Goal: Task Accomplishment & Management: Manage account settings

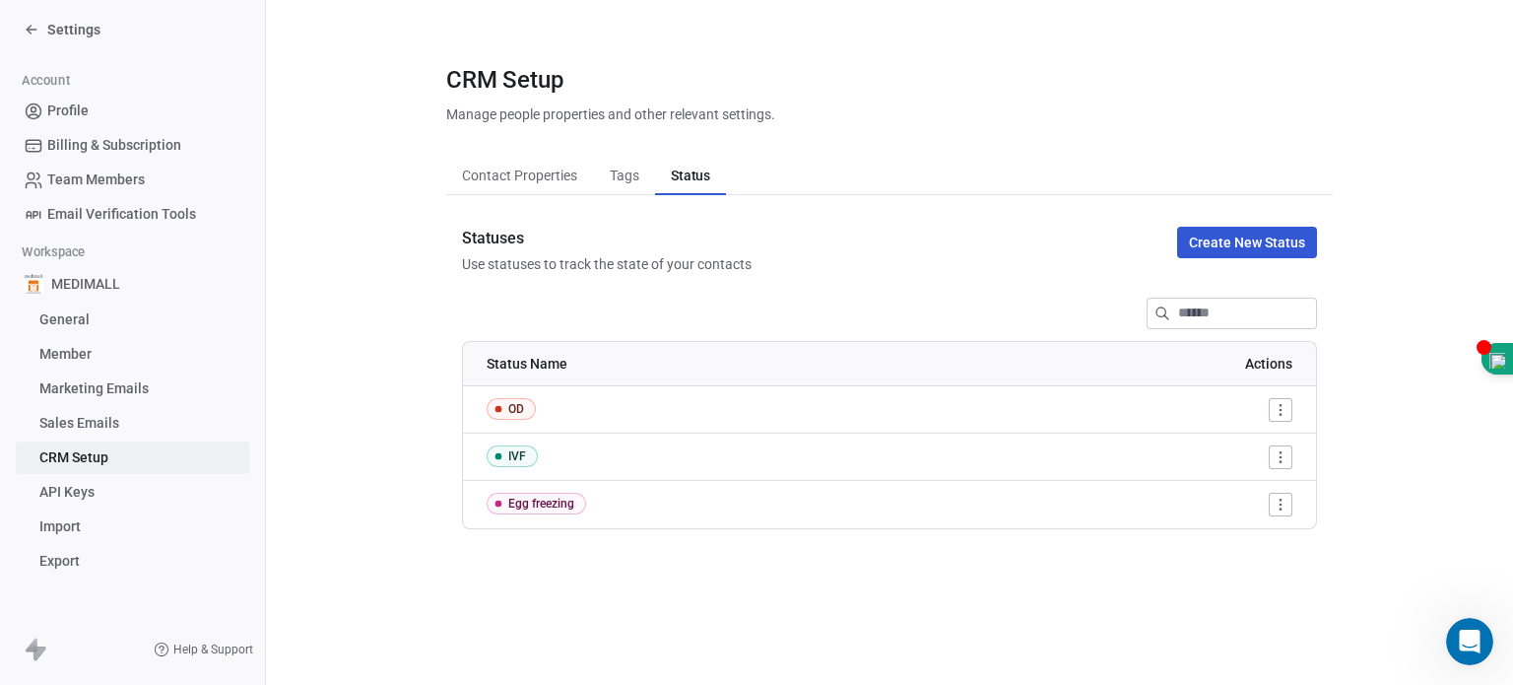
scroll to position [519, 0]
click at [81, 20] on span "Settings" at bounding box center [73, 30] width 53 height 20
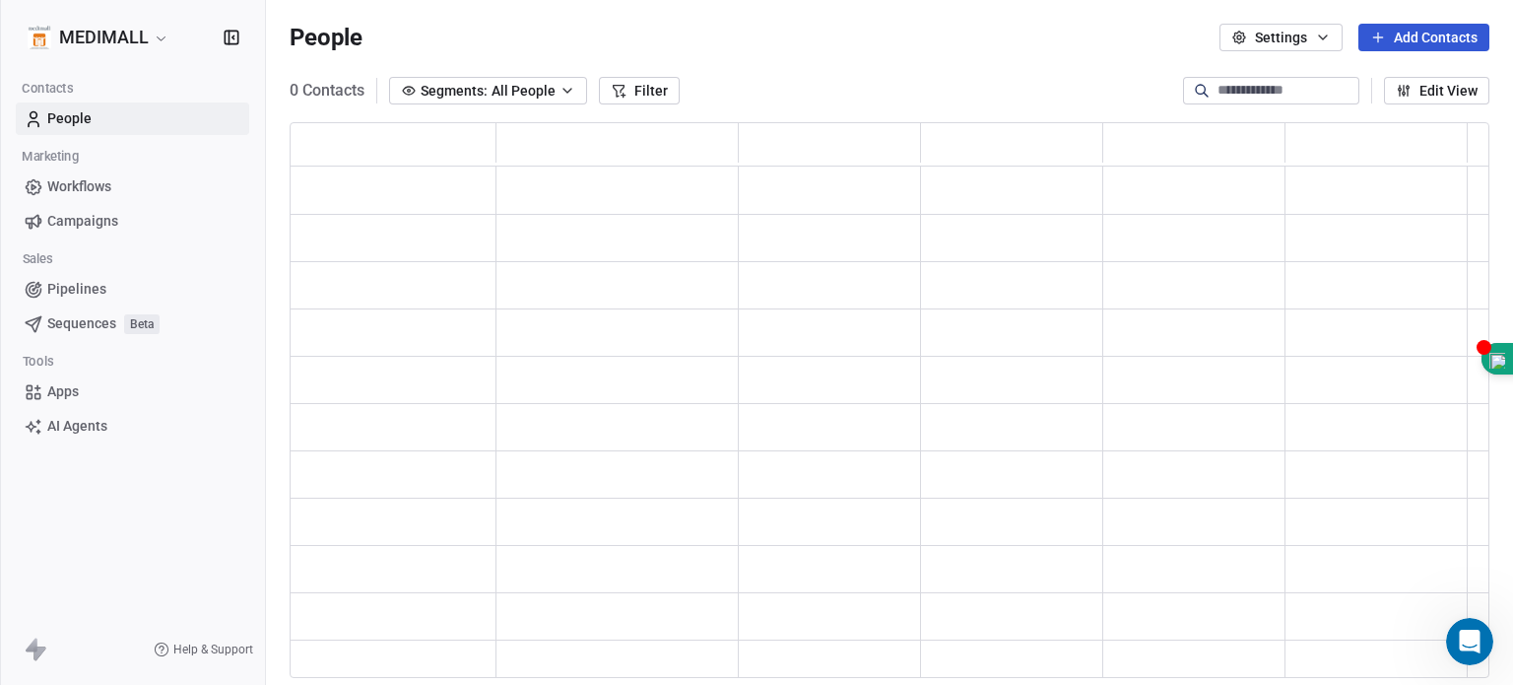
scroll to position [540, 1184]
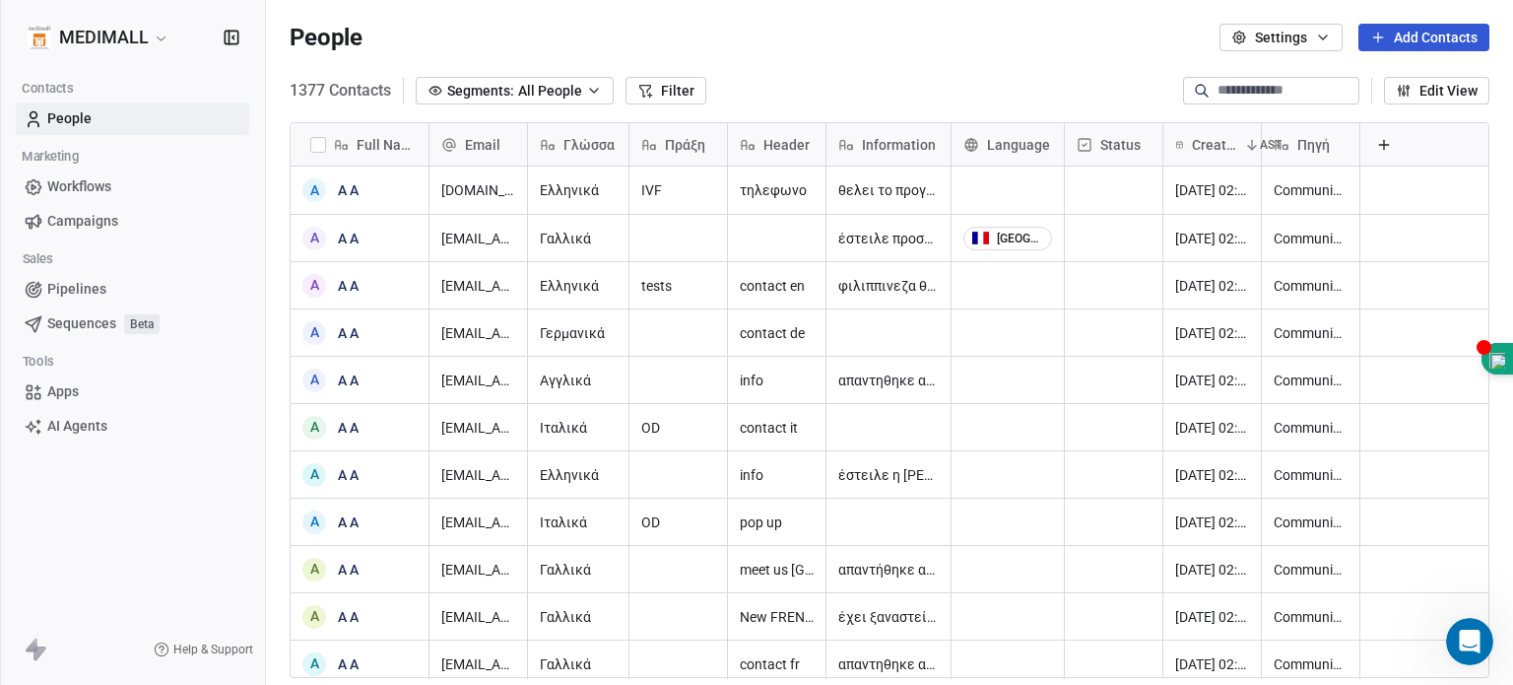
click at [76, 38] on html "MEDIMALL Contacts People Marketing Workflows Campaigns Sales Pipelines Sequence…" at bounding box center [756, 342] width 1513 height 685
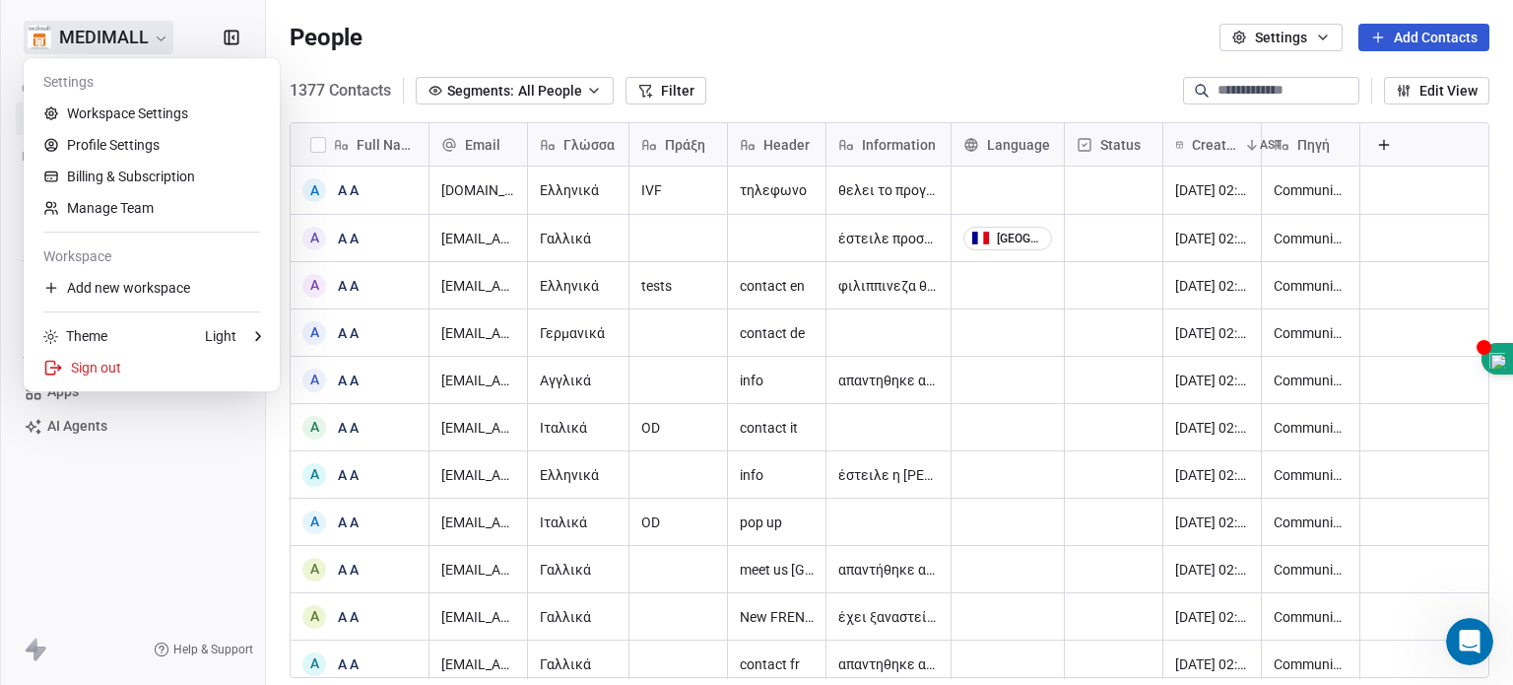
click at [76, 38] on html "MEDIMALL Contacts People Marketing Workflows Campaigns Sales Pipelines Sequence…" at bounding box center [756, 342] width 1513 height 685
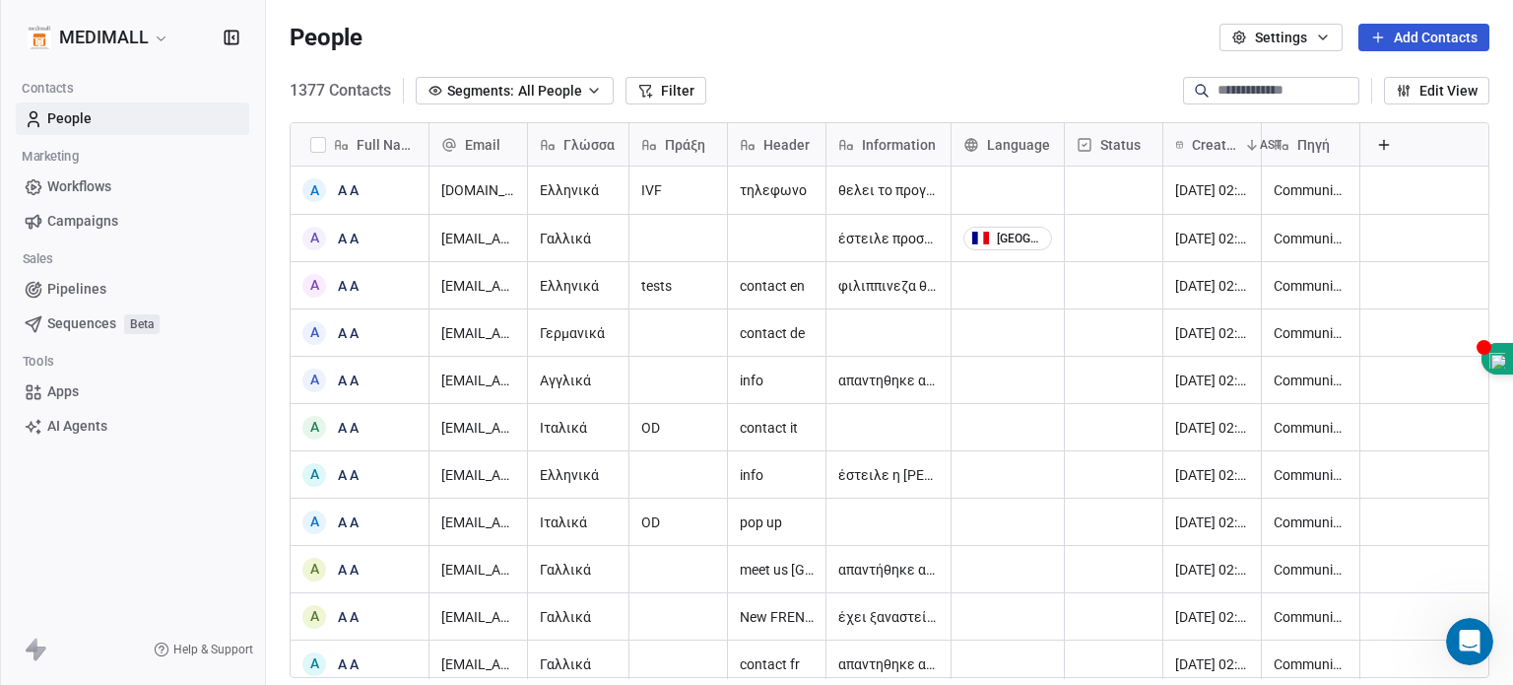
click at [76, 38] on html "MEDIMALL Contacts People Marketing Workflows Campaigns Sales Pipelines Sequence…" at bounding box center [756, 342] width 1513 height 685
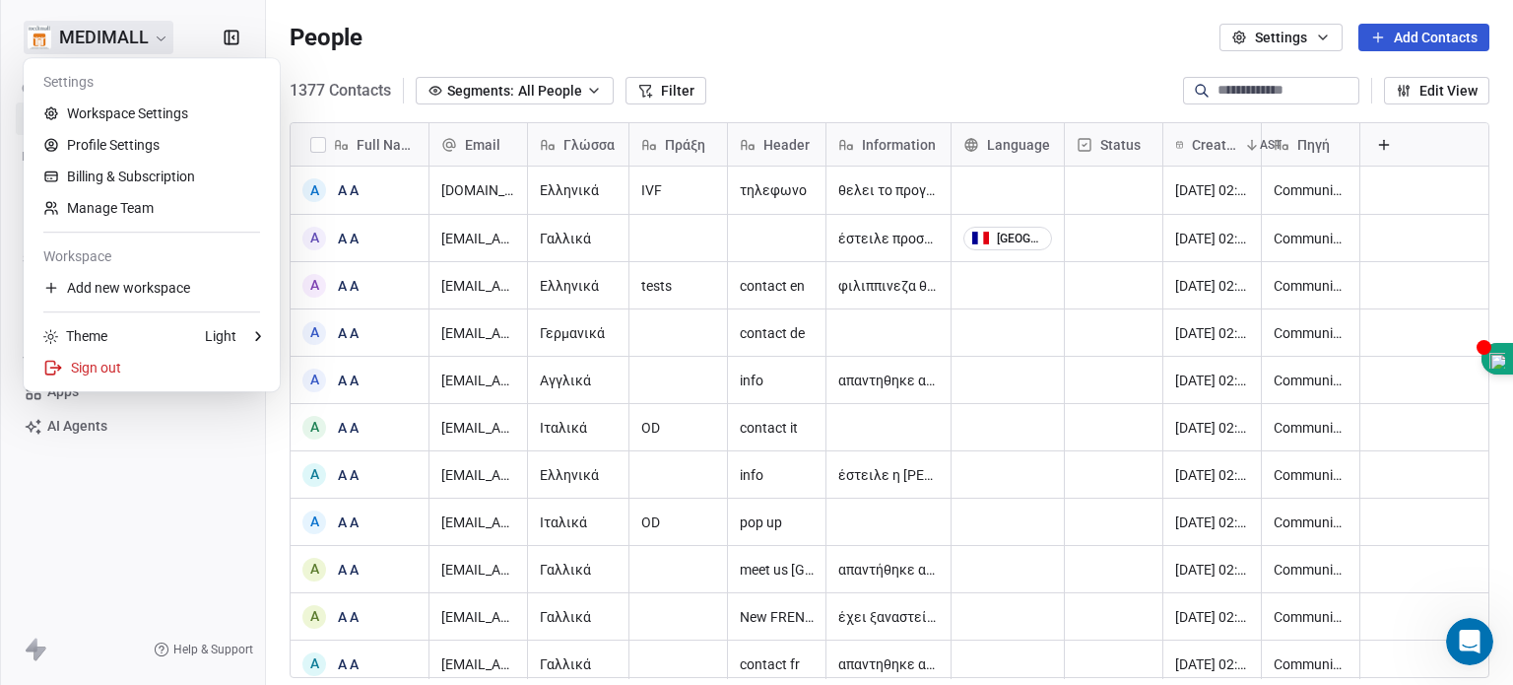
click at [76, 38] on html "MEDIMALL Contacts People Marketing Workflows Campaigns Sales Pipelines Sequence…" at bounding box center [756, 342] width 1513 height 685
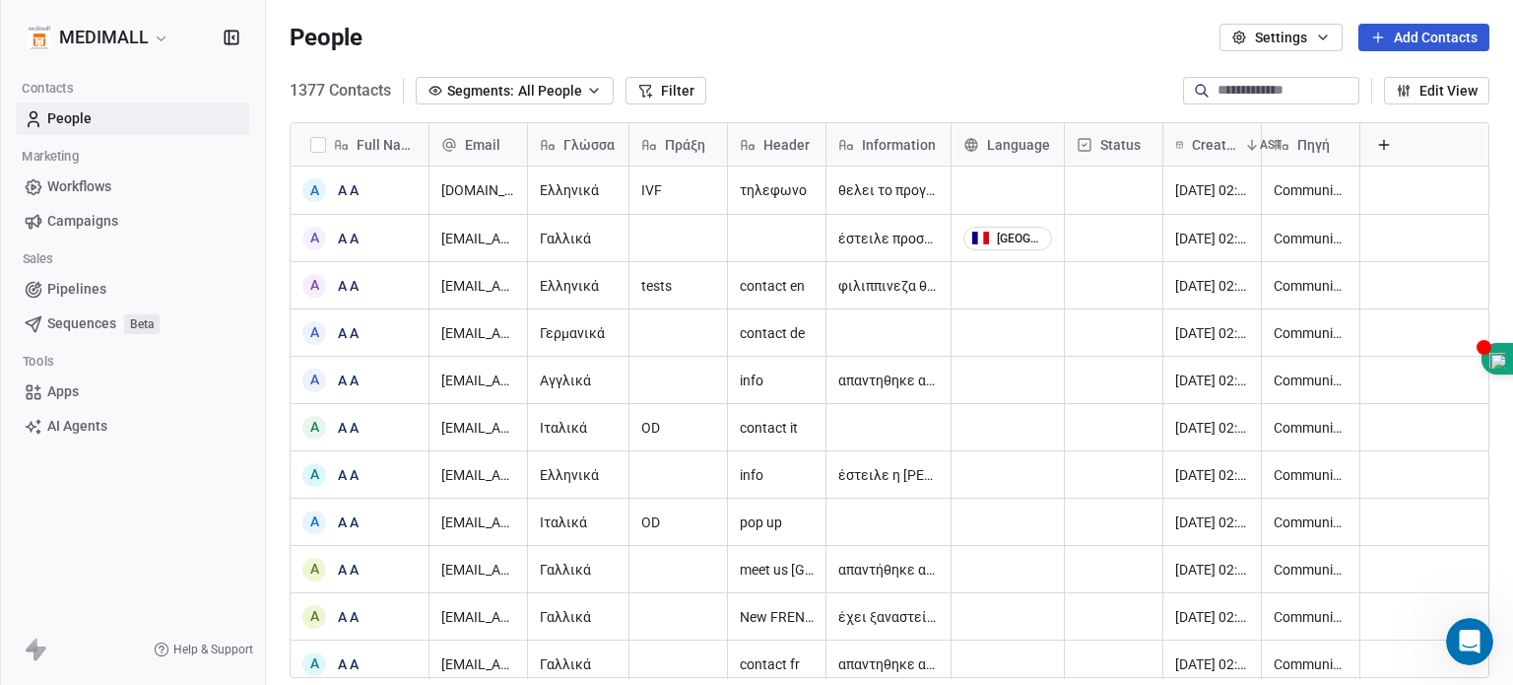
click at [101, 45] on html "MEDIMALL Contacts People Marketing Workflows Campaigns Sales Pipelines Sequence…" at bounding box center [756, 342] width 1513 height 685
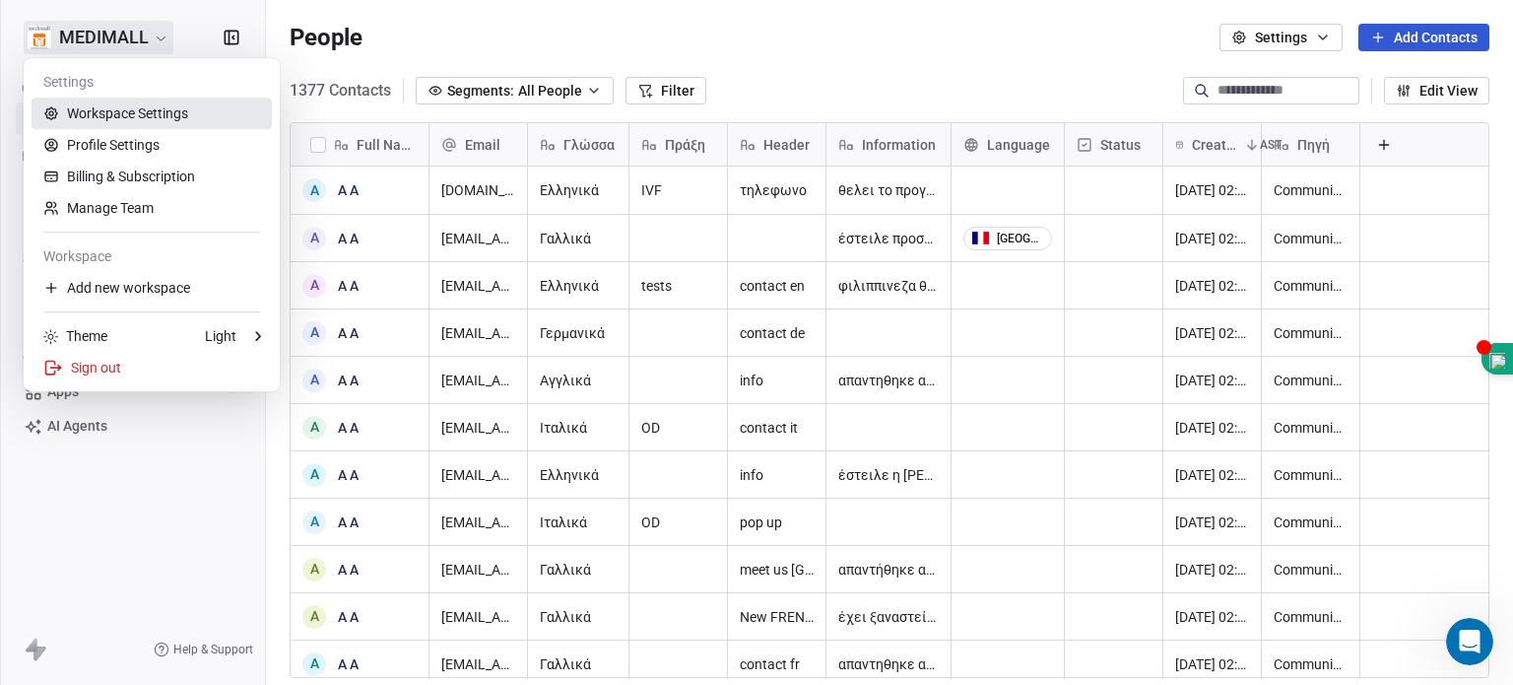
click at [95, 121] on link "Workspace Settings" at bounding box center [152, 114] width 240 height 32
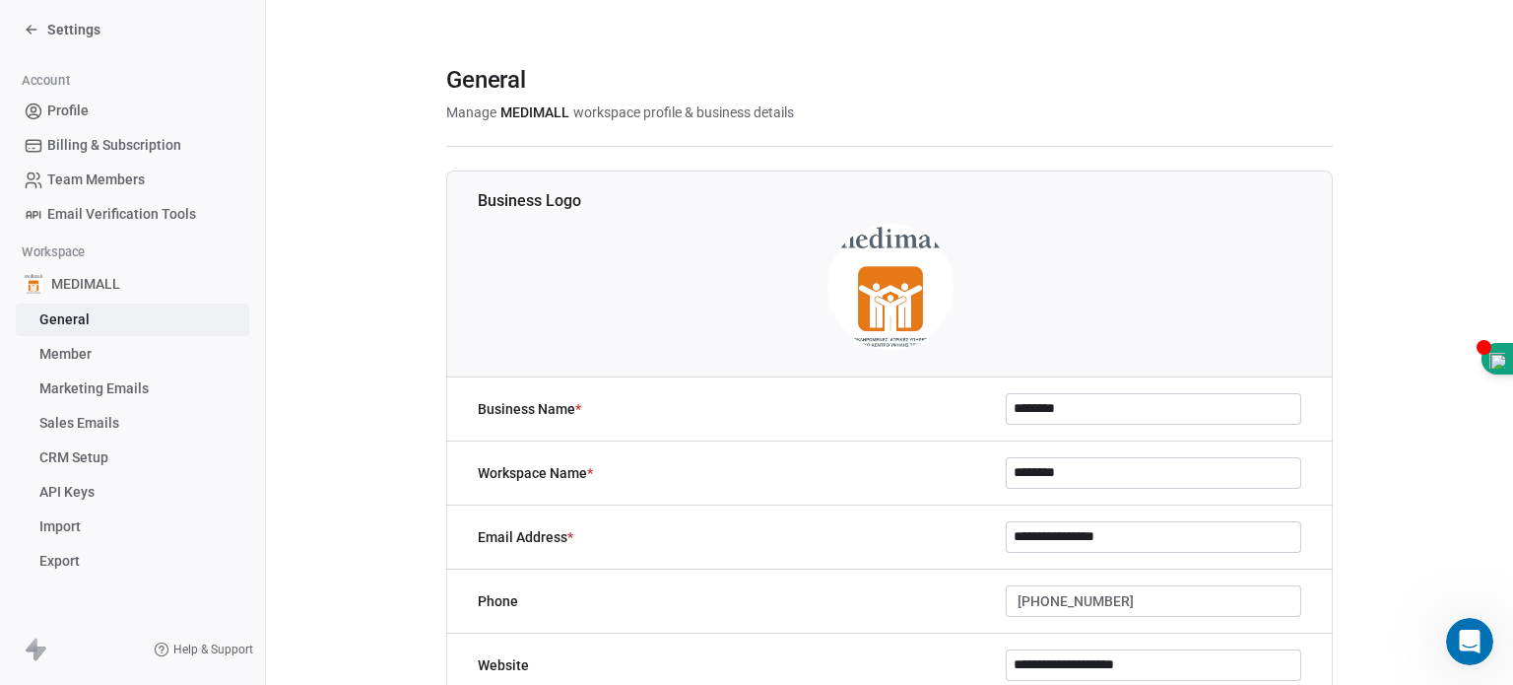
click at [93, 427] on span "Sales Emails" at bounding box center [79, 423] width 80 height 21
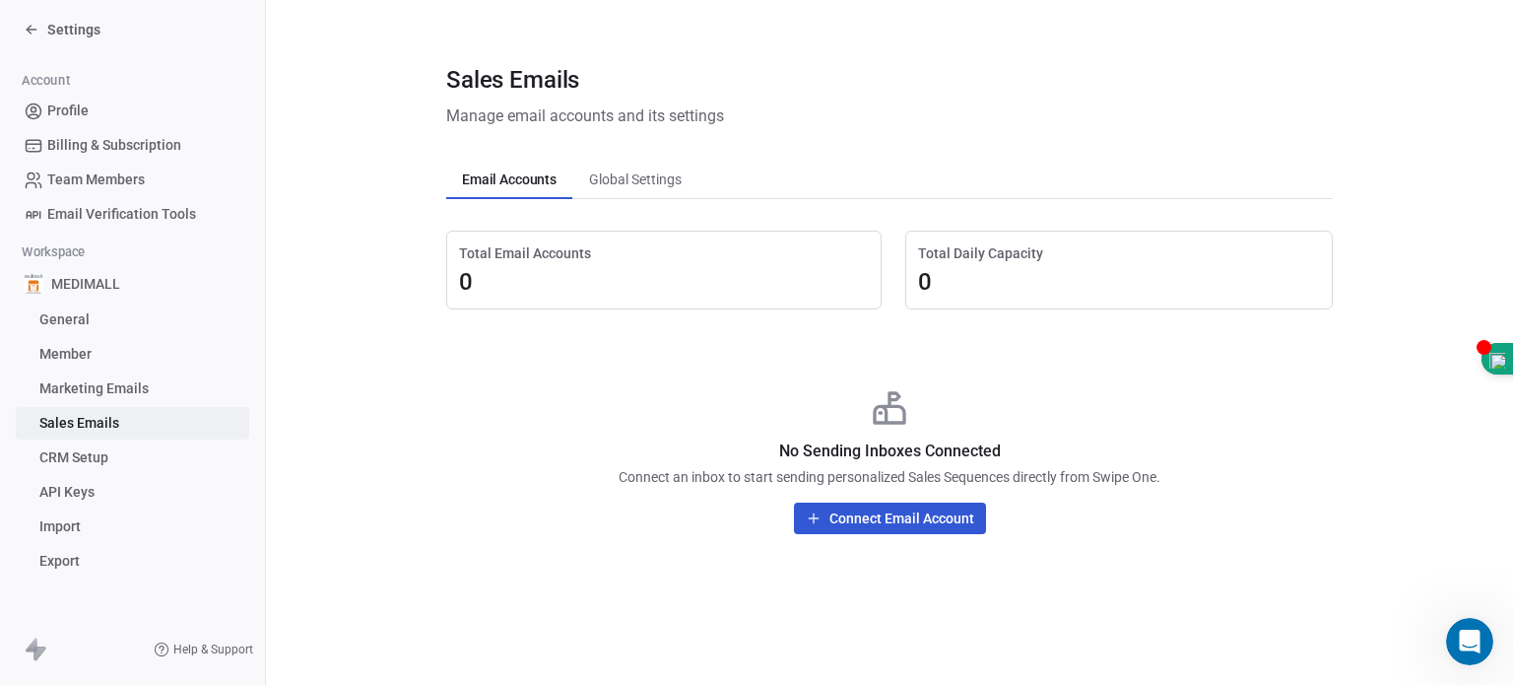
click at [96, 373] on link "Marketing Emails" at bounding box center [133, 388] width 234 height 33
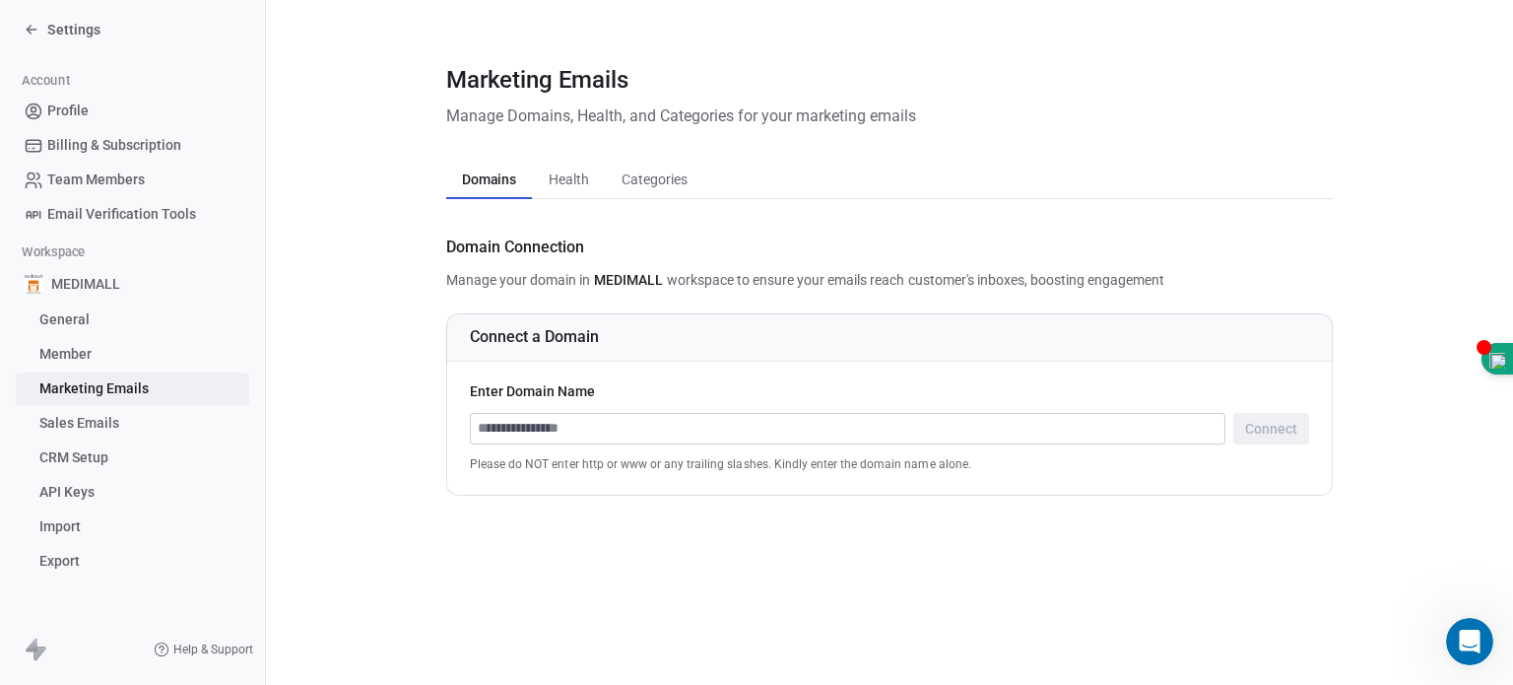
click at [96, 322] on link "General" at bounding box center [133, 319] width 234 height 33
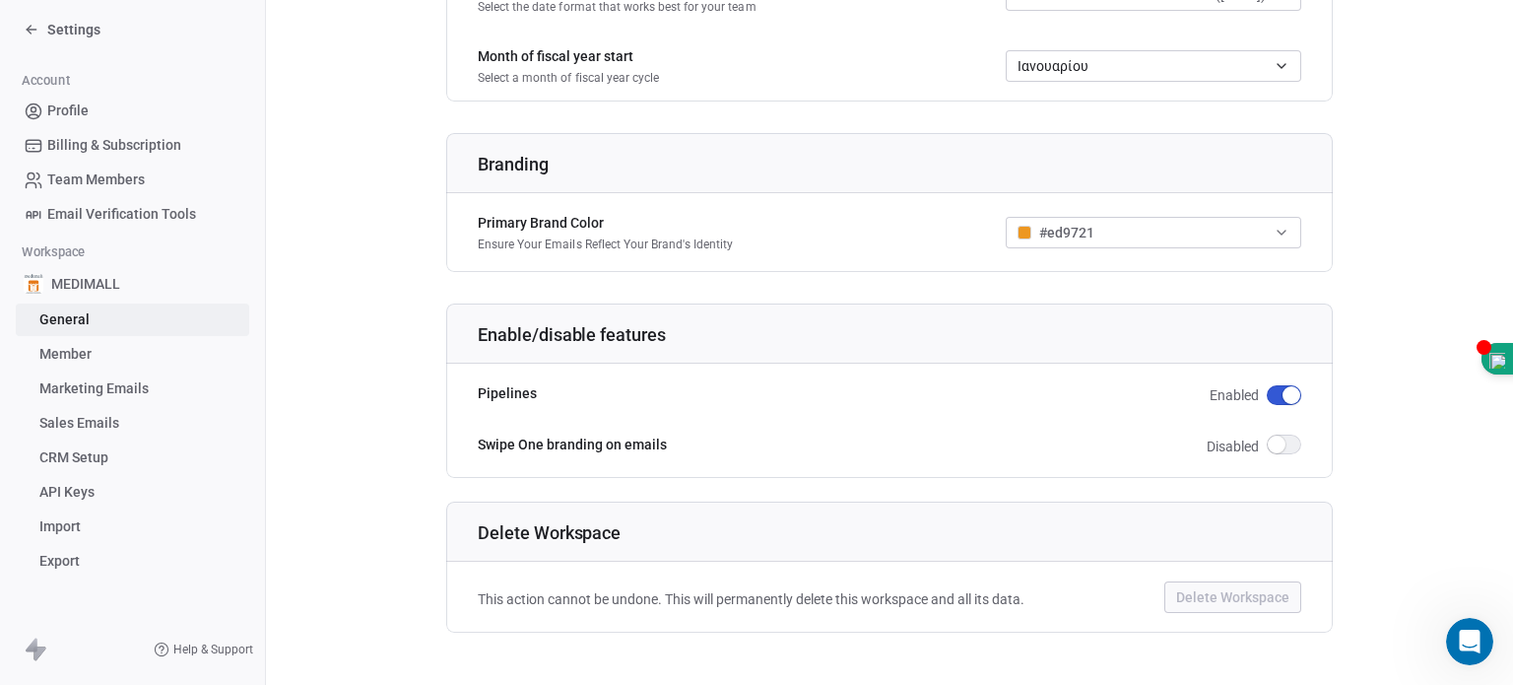
scroll to position [1157, 0]
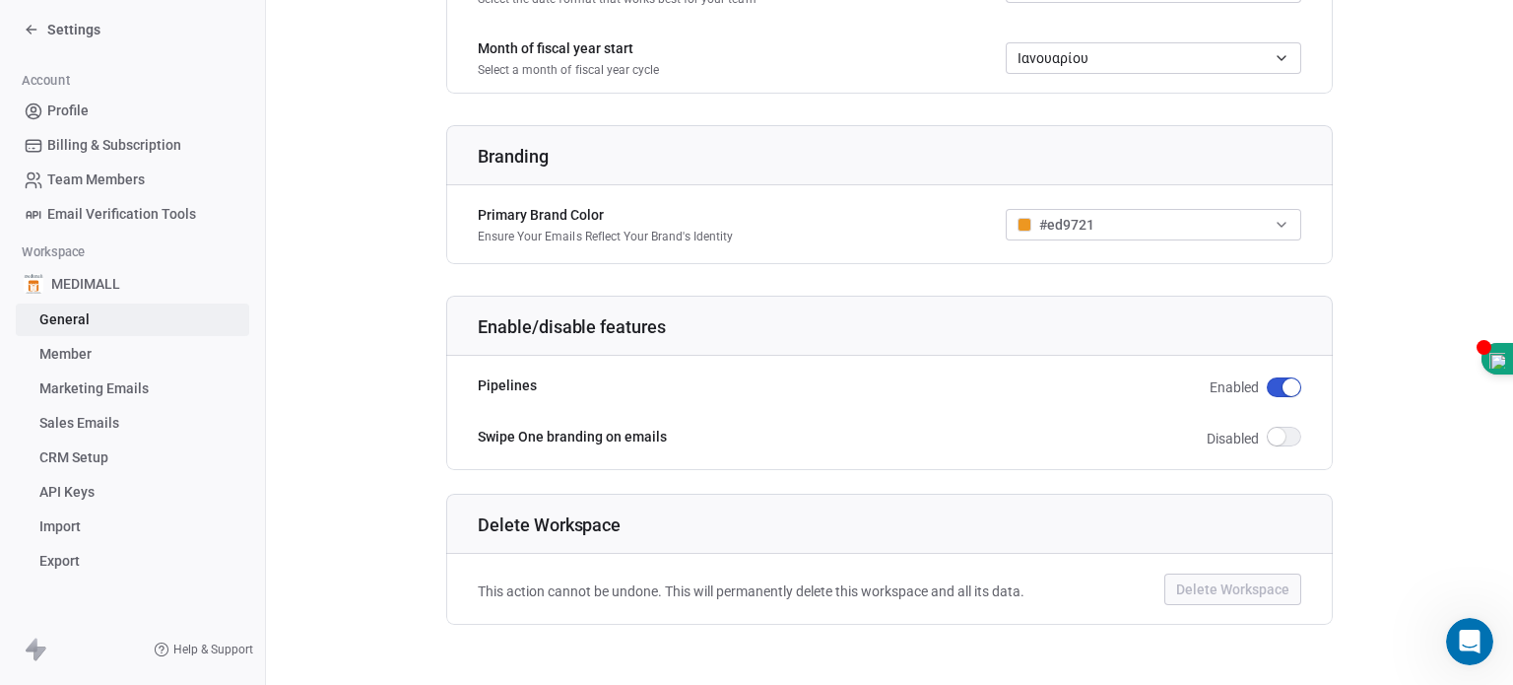
click at [75, 354] on span "Member" at bounding box center [65, 354] width 52 height 21
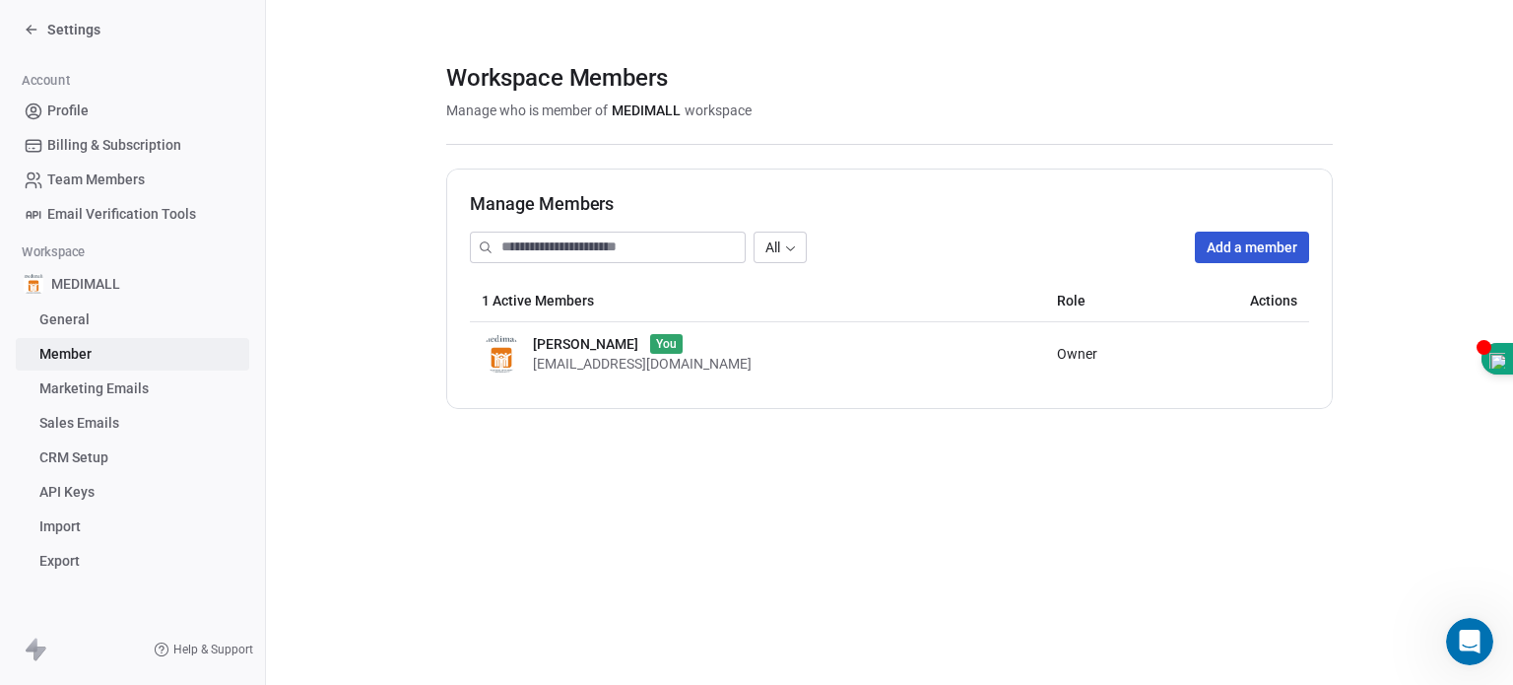
click at [66, 383] on span "Marketing Emails" at bounding box center [93, 388] width 109 height 21
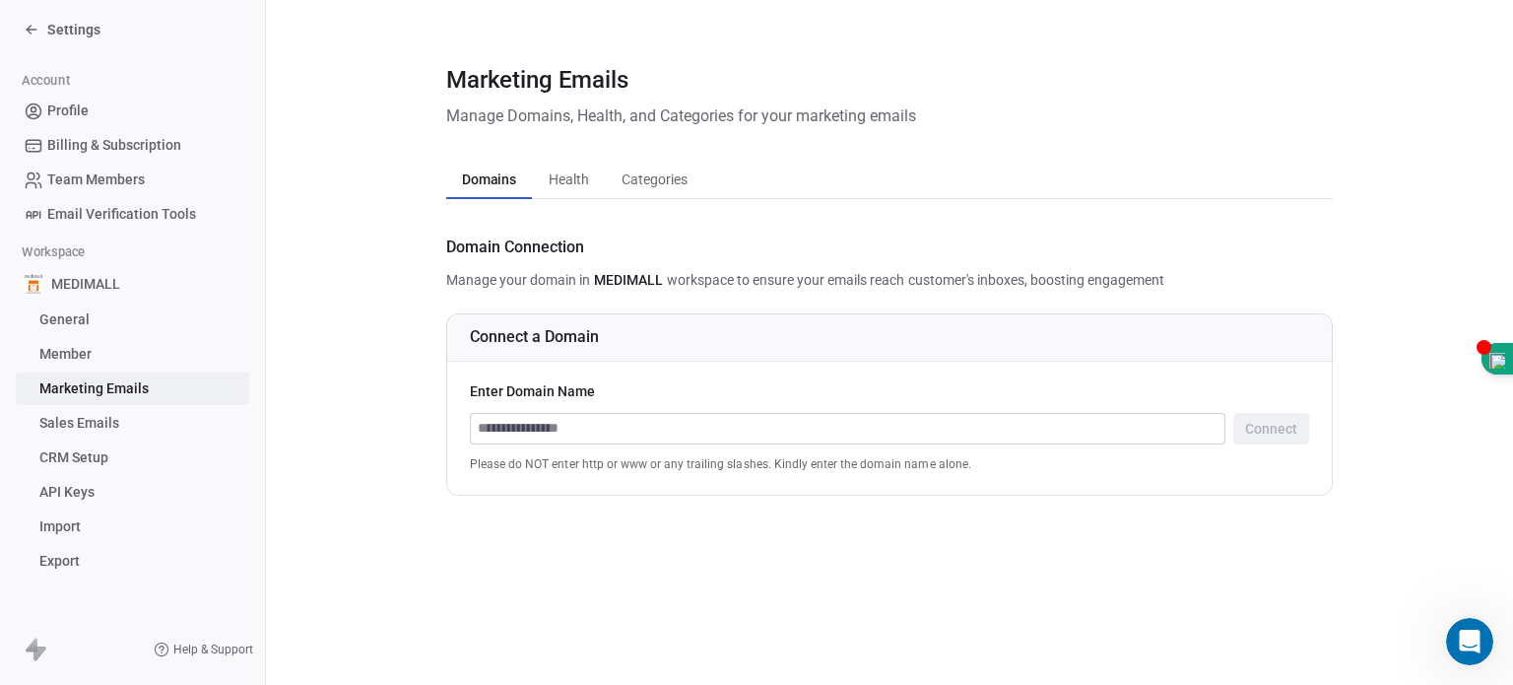
click at [496, 431] on input at bounding box center [848, 429] width 754 height 30
type input "*"
type input "**********"
click at [1266, 419] on button "Connect" at bounding box center [1272, 429] width 76 height 32
